Goal: Information Seeking & Learning: Learn about a topic

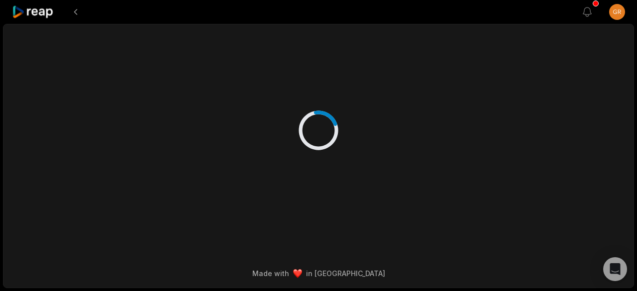
click at [41, 13] on icon at bounding box center [33, 11] width 42 height 13
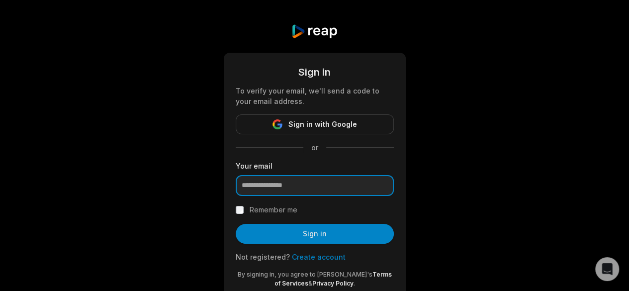
click at [305, 186] on input "email" at bounding box center [315, 185] width 158 height 21
click at [324, 187] on input "**********" at bounding box center [315, 185] width 158 height 21
type input "**********"
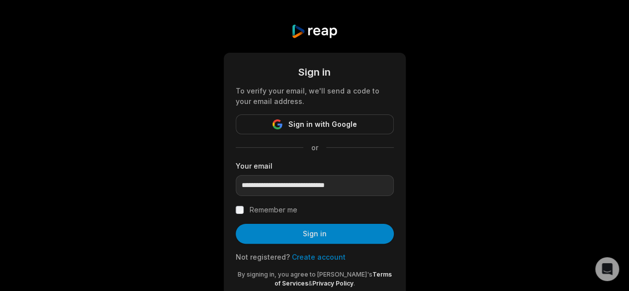
click at [268, 207] on label "Remember me" at bounding box center [274, 210] width 48 height 12
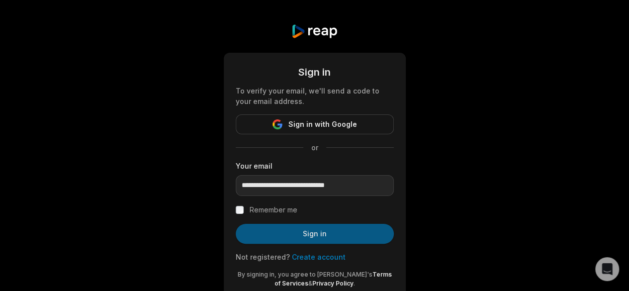
click at [291, 229] on button "Sign in" at bounding box center [315, 234] width 158 height 20
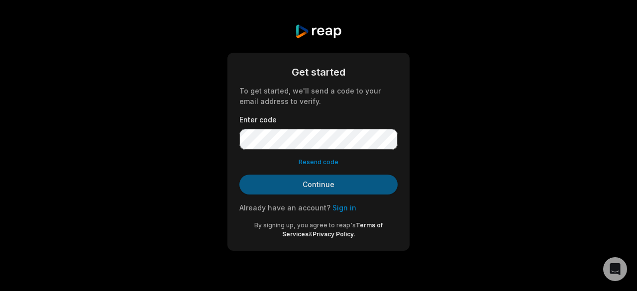
click at [292, 186] on button "Continue" at bounding box center [318, 185] width 158 height 20
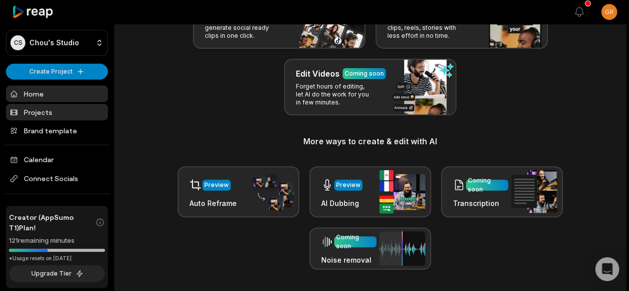
click at [43, 113] on link "Projects" at bounding box center [57, 112] width 102 height 16
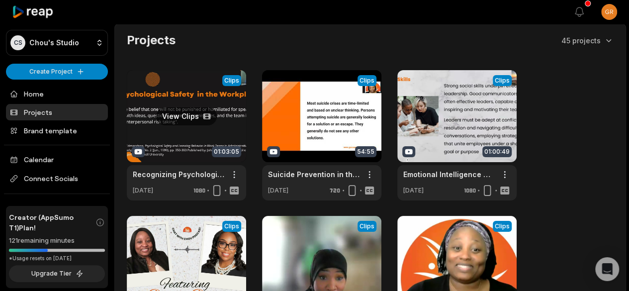
click at [134, 101] on link at bounding box center [186, 135] width 119 height 130
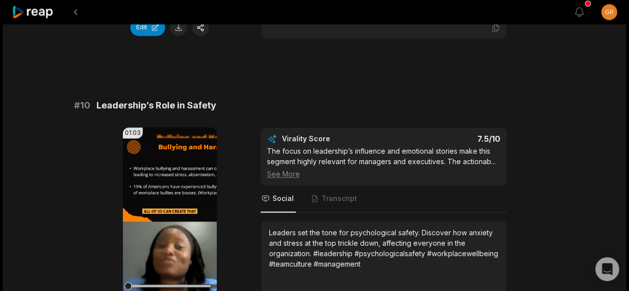
scroll to position [2769, 0]
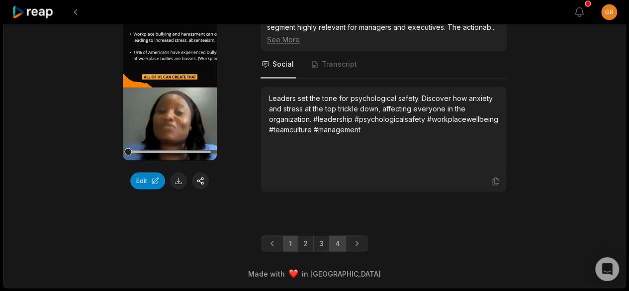
click at [339, 243] on link "4" at bounding box center [337, 243] width 17 height 16
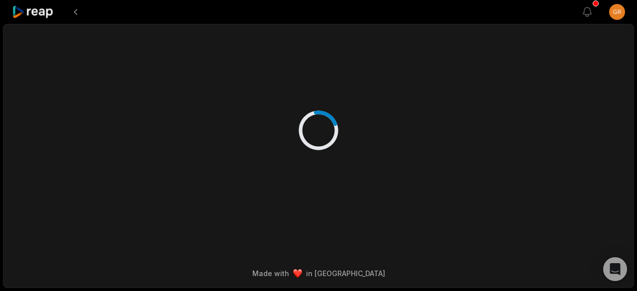
click at [499, 253] on div "Made with in [GEOGRAPHIC_DATA]" at bounding box center [318, 156] width 631 height 264
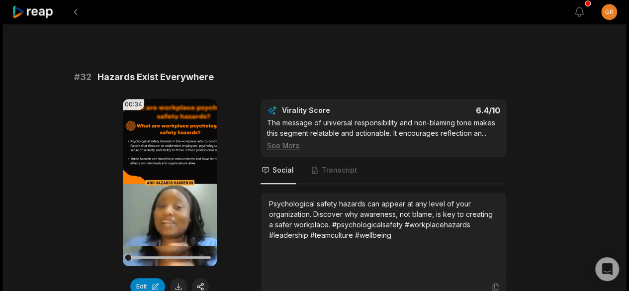
scroll to position [339, 0]
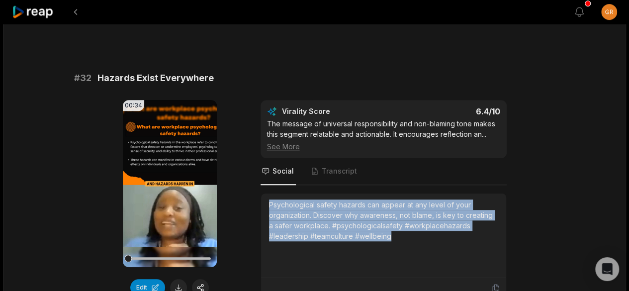
drag, startPoint x: 396, startPoint y: 235, endPoint x: 262, endPoint y: 204, distance: 137.7
click at [262, 204] on div "Psychological safety hazards can appear at any level of your organization. Disc…" at bounding box center [383, 235] width 245 height 84
copy div "Psychological safety hazards can appear at any level of your organization. Disc…"
click at [165, 183] on icon at bounding box center [170, 184] width 12 height 12
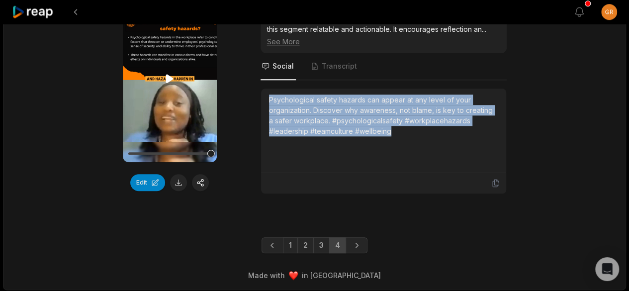
scroll to position [369, 0]
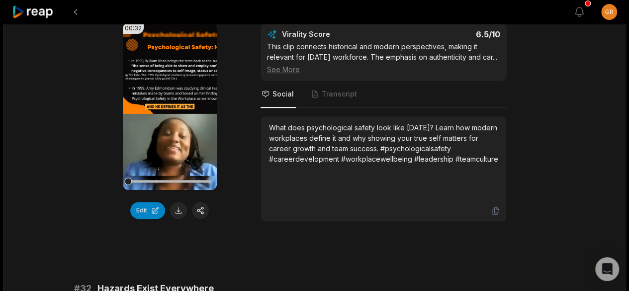
scroll to position [128, 0]
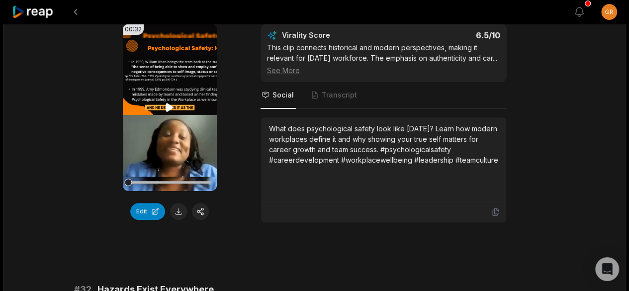
click at [170, 105] on icon at bounding box center [169, 107] width 7 height 8
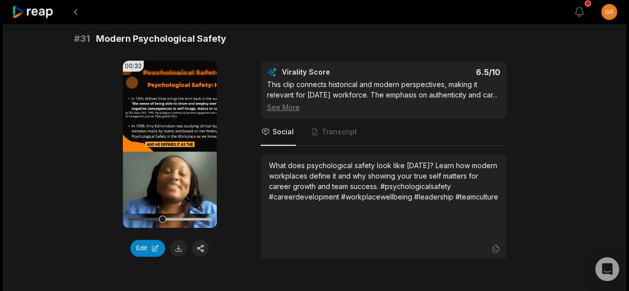
scroll to position [88, 0]
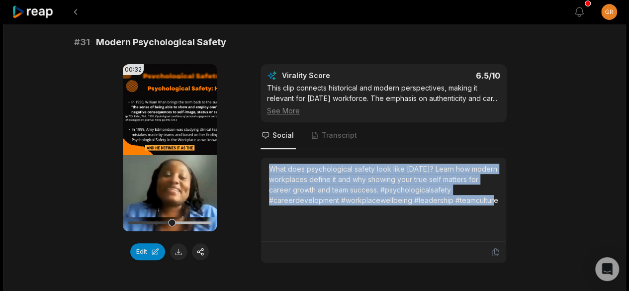
drag, startPoint x: 270, startPoint y: 168, endPoint x: 497, endPoint y: 211, distance: 231.4
click at [497, 211] on div "What does psychological safety look like [DATE]? Learn how modern workplaces de…" at bounding box center [383, 200] width 229 height 72
copy div "What does psychological safety look like [DATE]? Learn how modern workplaces de…"
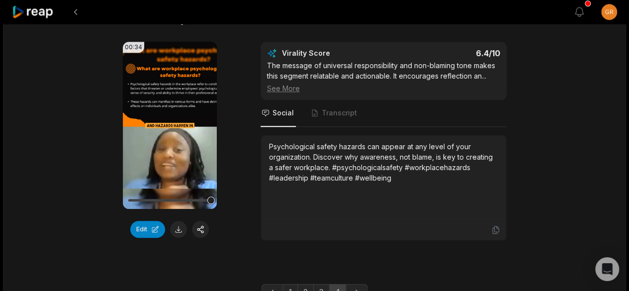
scroll to position [444, 0]
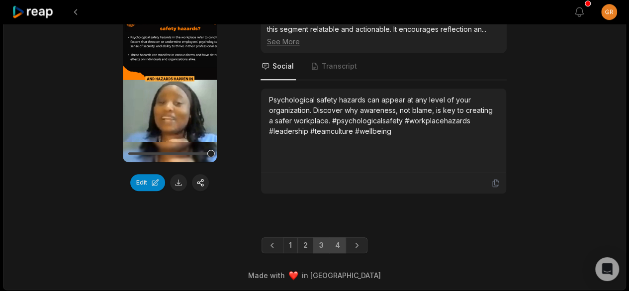
click at [320, 246] on link "3" at bounding box center [321, 245] width 16 height 16
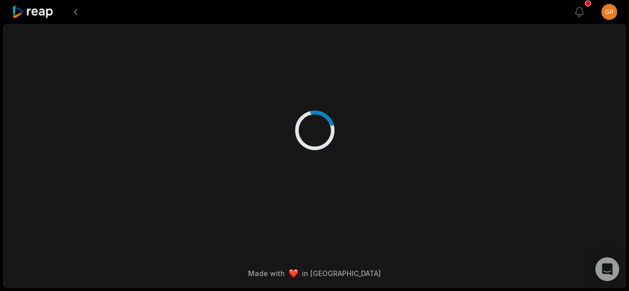
scroll to position [0, 0]
